Goal: Information Seeking & Learning: Find specific fact

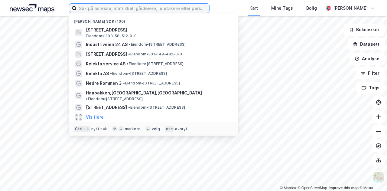
click at [95, 5] on input at bounding box center [142, 8] width 133 height 9
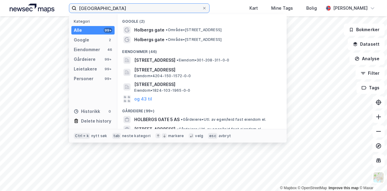
click at [155, 5] on input "[GEOGRAPHIC_DATA]" at bounding box center [138, 8] width 125 height 9
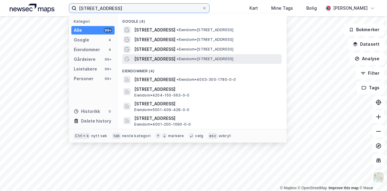
type input "[STREET_ADDRESS]"
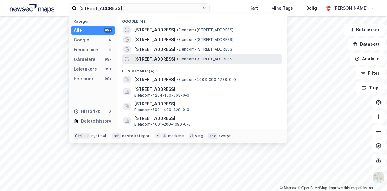
click at [155, 56] on span "[STREET_ADDRESS]" at bounding box center [154, 58] width 41 height 7
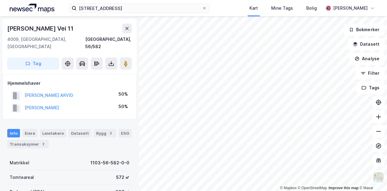
click at [55, 90] on div "[PERSON_NAME] ARVID" at bounding box center [42, 95] width 62 height 10
click at [0, 0] on button "[PERSON_NAME] ARVID" at bounding box center [0, 0] width 0 height 0
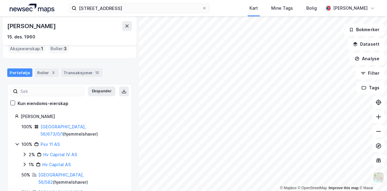
scroll to position [40, 0]
click at [50, 142] on link "Psv 11 AS" at bounding box center [49, 144] width 19 height 5
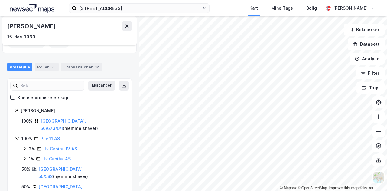
scroll to position [48, 0]
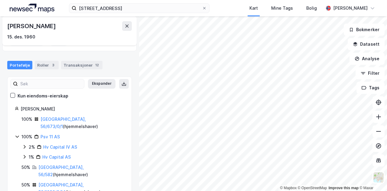
drag, startPoint x: 63, startPoint y: 112, endPoint x: 22, endPoint y: 109, distance: 40.5
click at [22, 109] on div "[PERSON_NAME]" at bounding box center [73, 108] width 104 height 7
copy div "[PERSON_NAME]"
drag, startPoint x: 20, startPoint y: 110, endPoint x: 61, endPoint y: 110, distance: 41.1
click at [61, 110] on div "[PERSON_NAME]" at bounding box center [69, 108] width 109 height 7
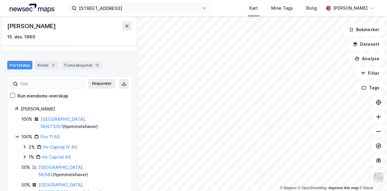
copy div "[PERSON_NAME]"
drag, startPoint x: 26, startPoint y: 35, endPoint x: 45, endPoint y: 37, distance: 18.5
click at [45, 37] on div "15. des. 1960" at bounding box center [69, 36] width 124 height 7
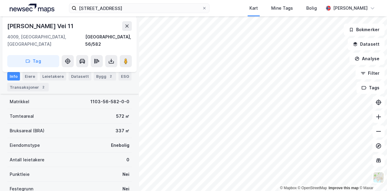
scroll to position [61, 0]
drag, startPoint x: 43, startPoint y: 27, endPoint x: 4, endPoint y: 23, distance: 38.5
click at [4, 23] on div "[PERSON_NAME][STREET_ADDRESS]" at bounding box center [69, 44] width 134 height 56
copy div "[PERSON_NAME] Vei 11"
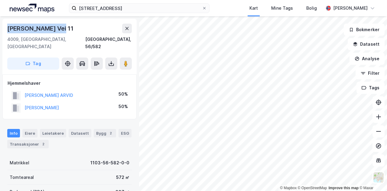
click at [77, 31] on div "[PERSON_NAME] Vei 11" at bounding box center [69, 29] width 124 height 10
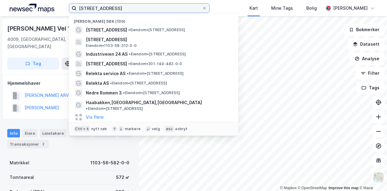
click at [138, 10] on input "[STREET_ADDRESS]" at bounding box center [138, 8] width 125 height 9
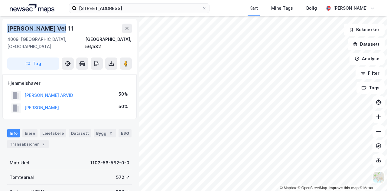
drag, startPoint x: 62, startPoint y: 28, endPoint x: 8, endPoint y: 28, distance: 53.4
click at [8, 28] on div "[PERSON_NAME] Vei 11" at bounding box center [69, 29] width 124 height 10
copy div "[PERSON_NAME] Vei 11"
